Goal: Check status

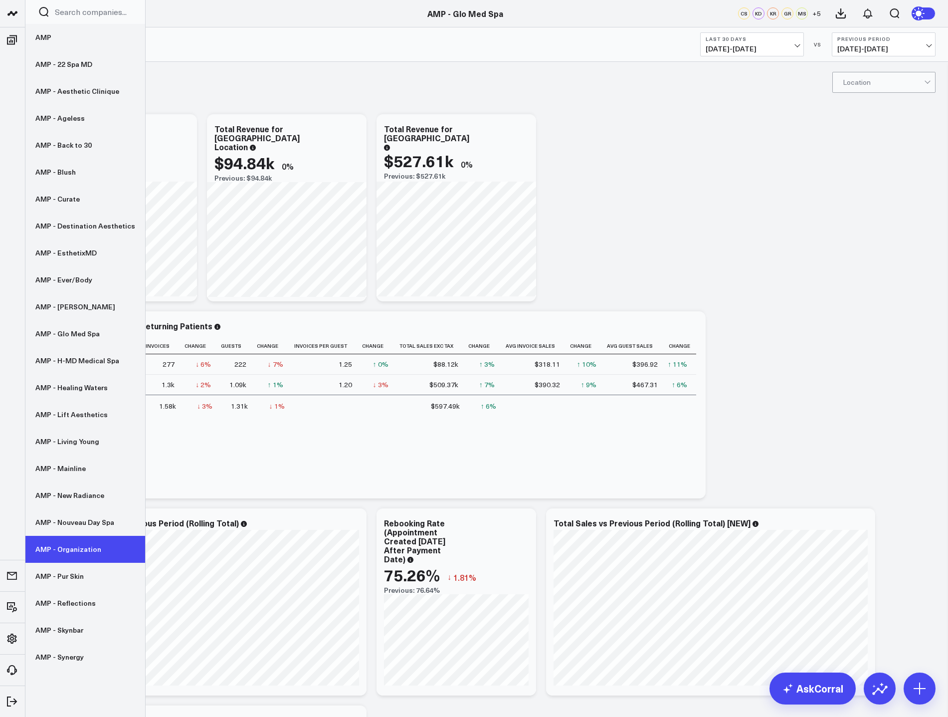
click at [99, 547] on link "AMP - Organization" at bounding box center [85, 549] width 120 height 27
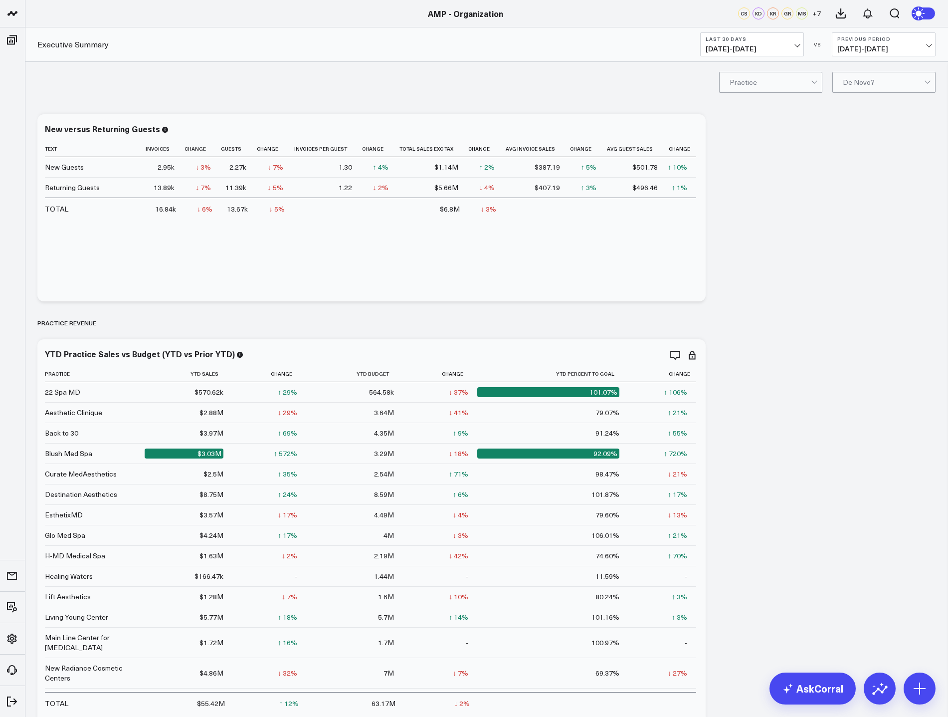
click at [783, 47] on span "07/12/25 - 08/10/25" at bounding box center [752, 49] width 93 height 8
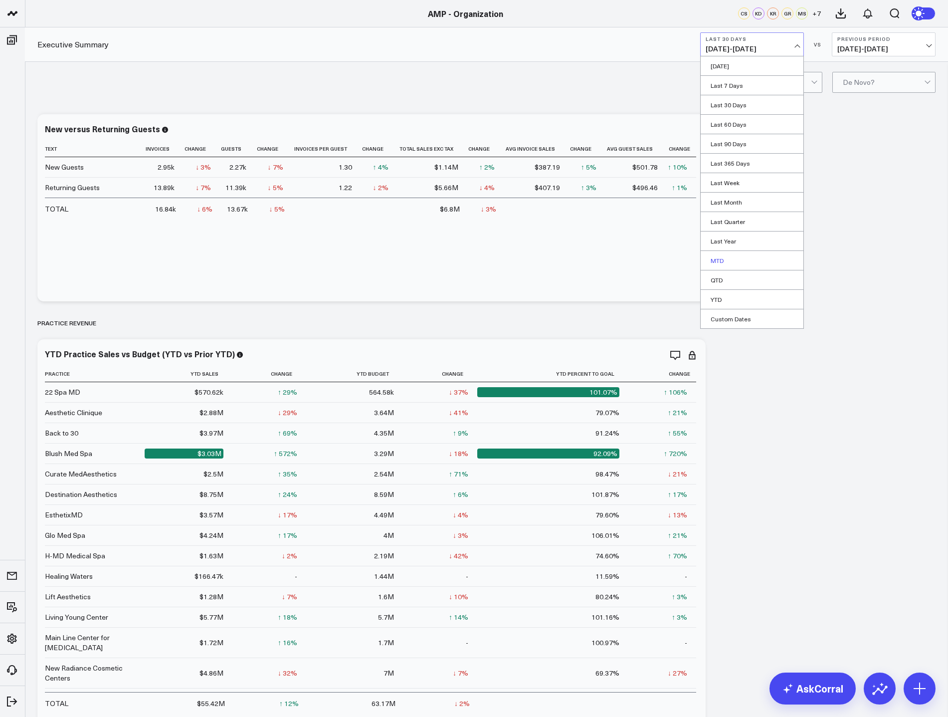
click at [750, 265] on link "MTD" at bounding box center [752, 260] width 103 height 19
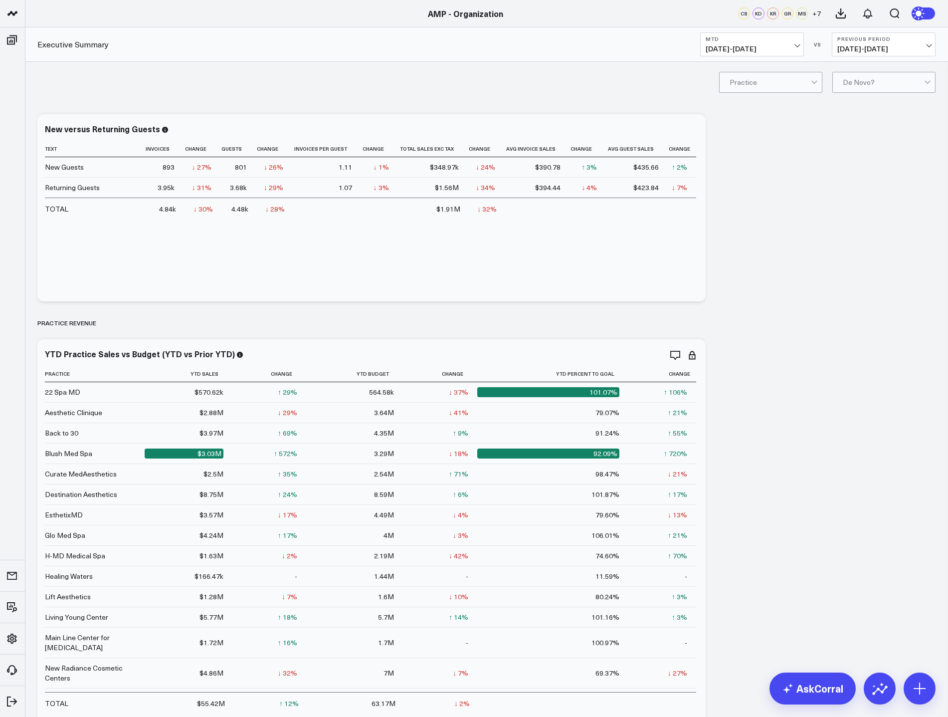
click at [896, 53] on button "Previous Period 07/22/25 - 07/31/25" at bounding box center [884, 44] width 104 height 24
click at [884, 104] on link "YoY" at bounding box center [883, 104] width 103 height 19
